Goal: Information Seeking & Learning: Learn about a topic

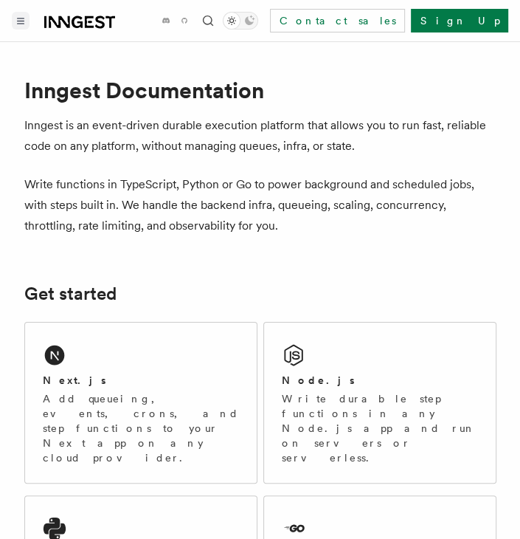
click at [21, 16] on button "Toggle navigation" at bounding box center [21, 21] width 18 height 18
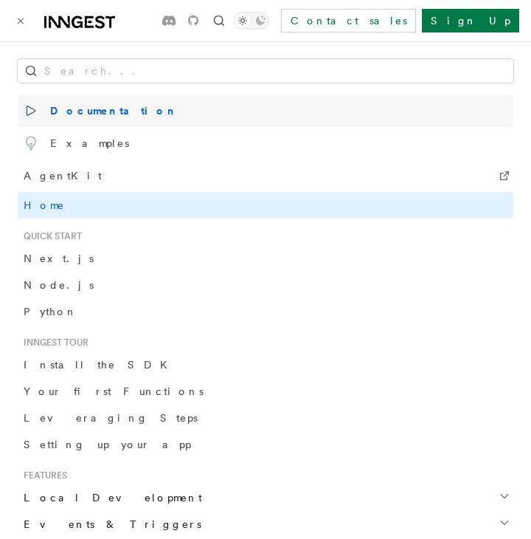
click at [75, 113] on span "Documentation" at bounding box center [101, 110] width 154 height 21
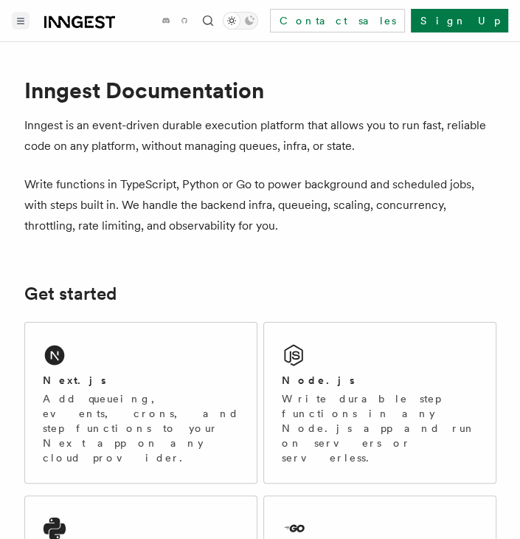
click at [22, 24] on button "Toggle navigation" at bounding box center [21, 21] width 18 height 18
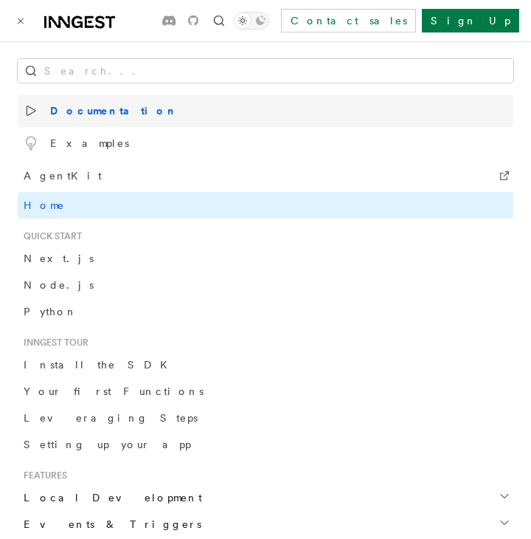
click at [32, 112] on icon at bounding box center [31, 110] width 8 height 9
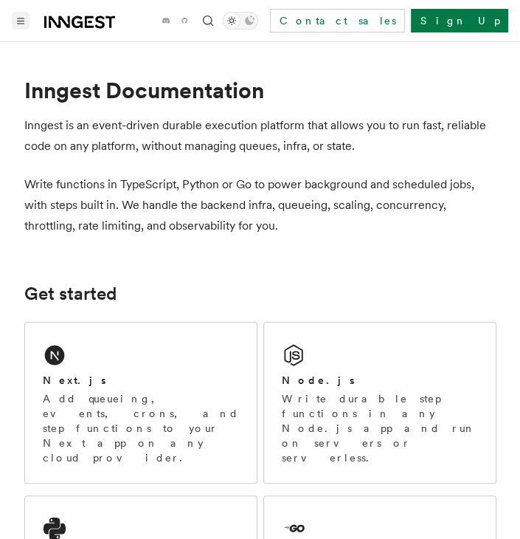
click at [22, 19] on icon "Toggle navigation" at bounding box center [20, 21] width 7 height 7
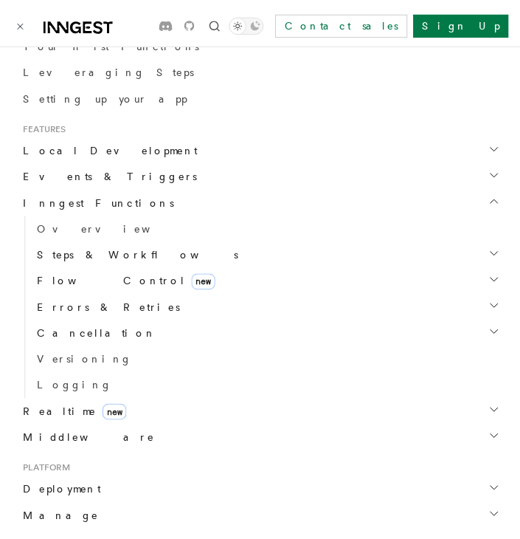
scroll to position [351, 0]
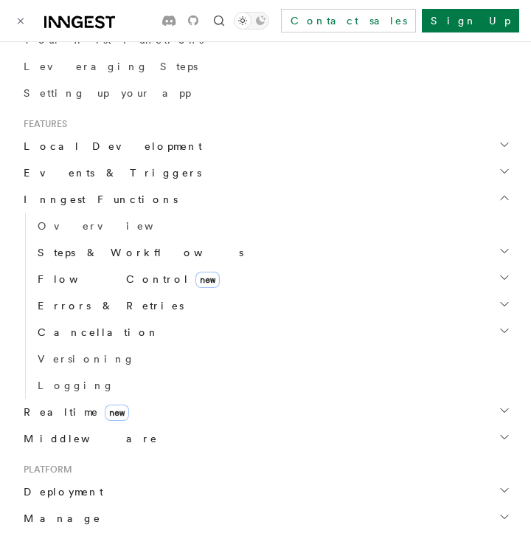
click at [70, 255] on span "Steps & Workflows" at bounding box center [138, 252] width 212 height 15
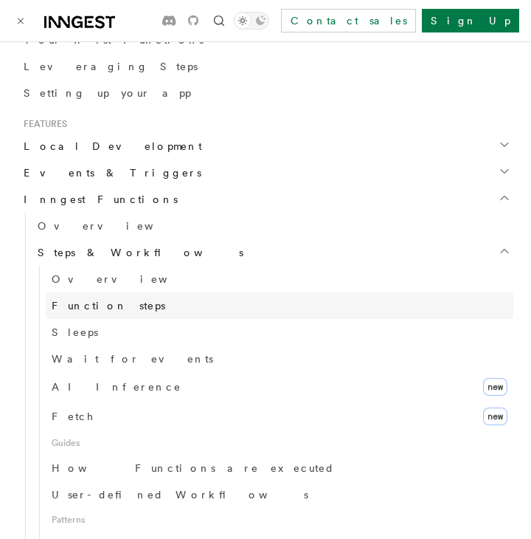
click at [77, 310] on span "Function steps" at bounding box center [109, 306] width 114 height 12
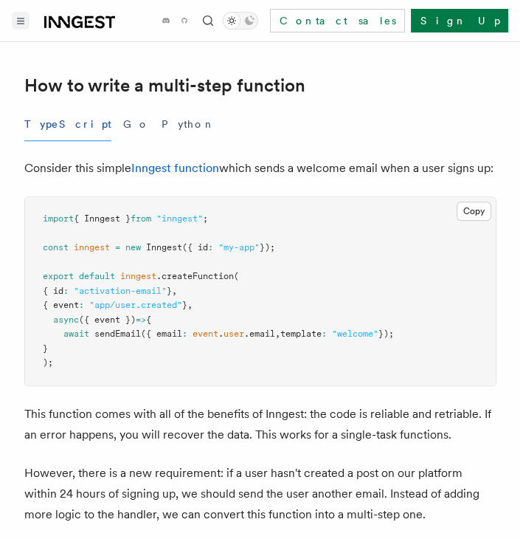
scroll to position [510, 0]
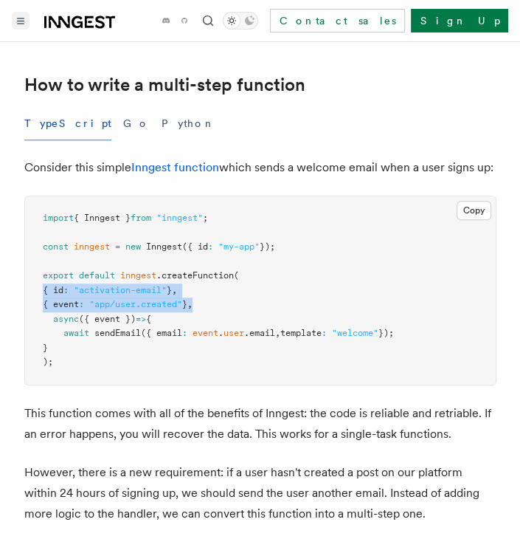
drag, startPoint x: 221, startPoint y: 292, endPoint x: 42, endPoint y: 277, distance: 180.0
click at [42, 277] on pre "import { Inngest } from "inngest" ; const inngest = new Inngest ({ id : "my-app…" at bounding box center [260, 290] width 471 height 188
